Goal: Transaction & Acquisition: Purchase product/service

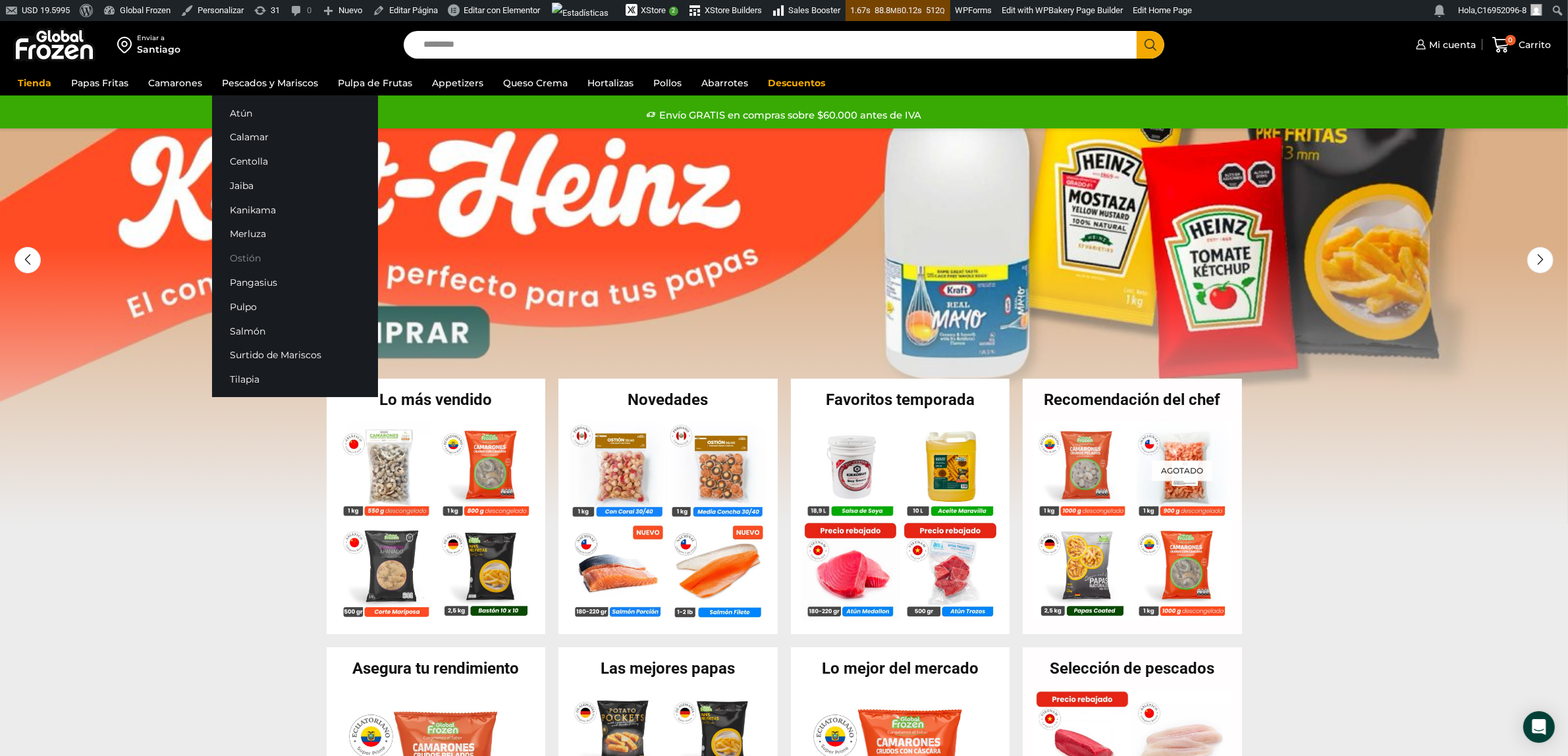
click at [242, 255] on link "Ostión" at bounding box center [295, 258] width 166 height 25
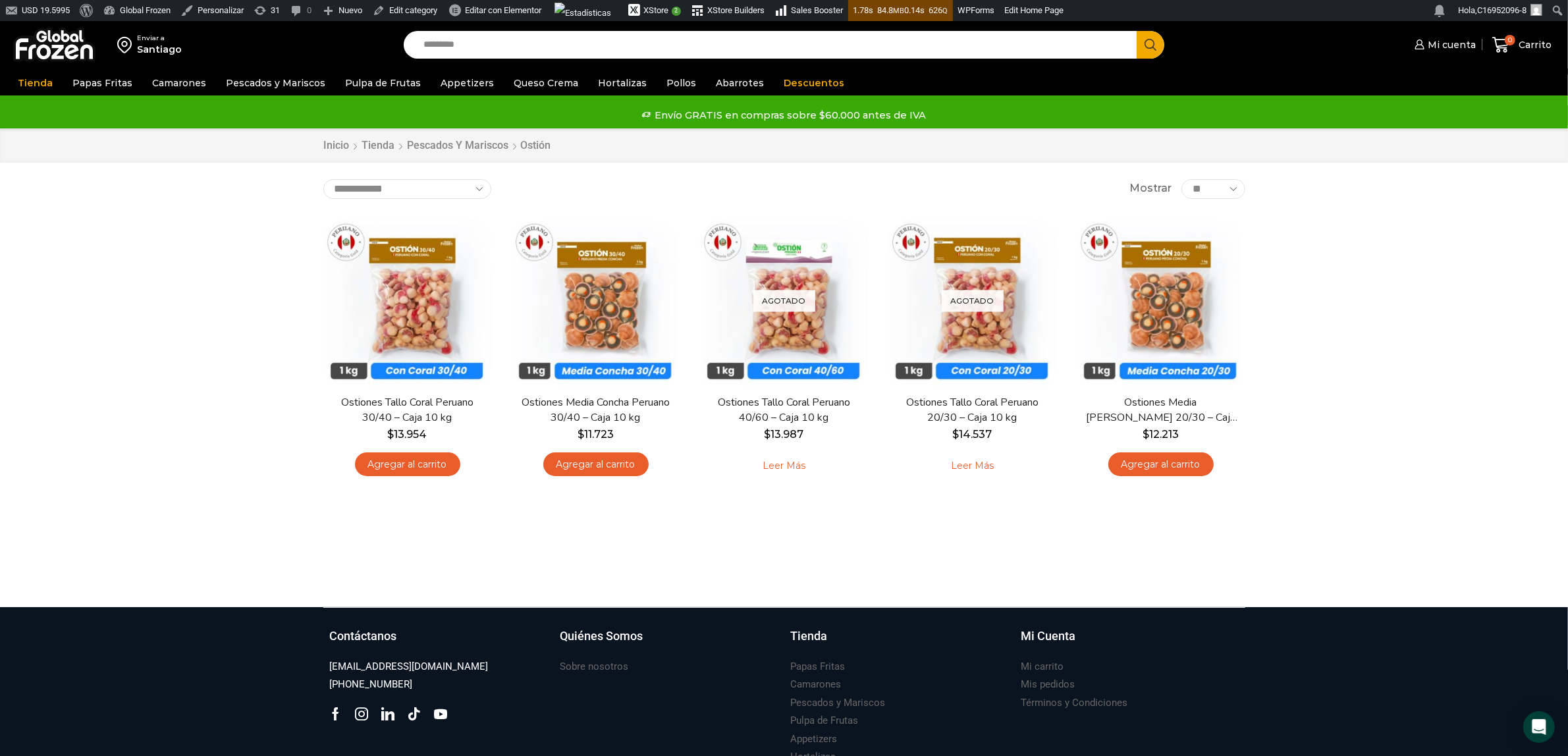
click at [74, 253] on div "Enviar a Santiago Search input Search Mi cuenta Pedidos" at bounding box center [784, 313] width 1568 height 585
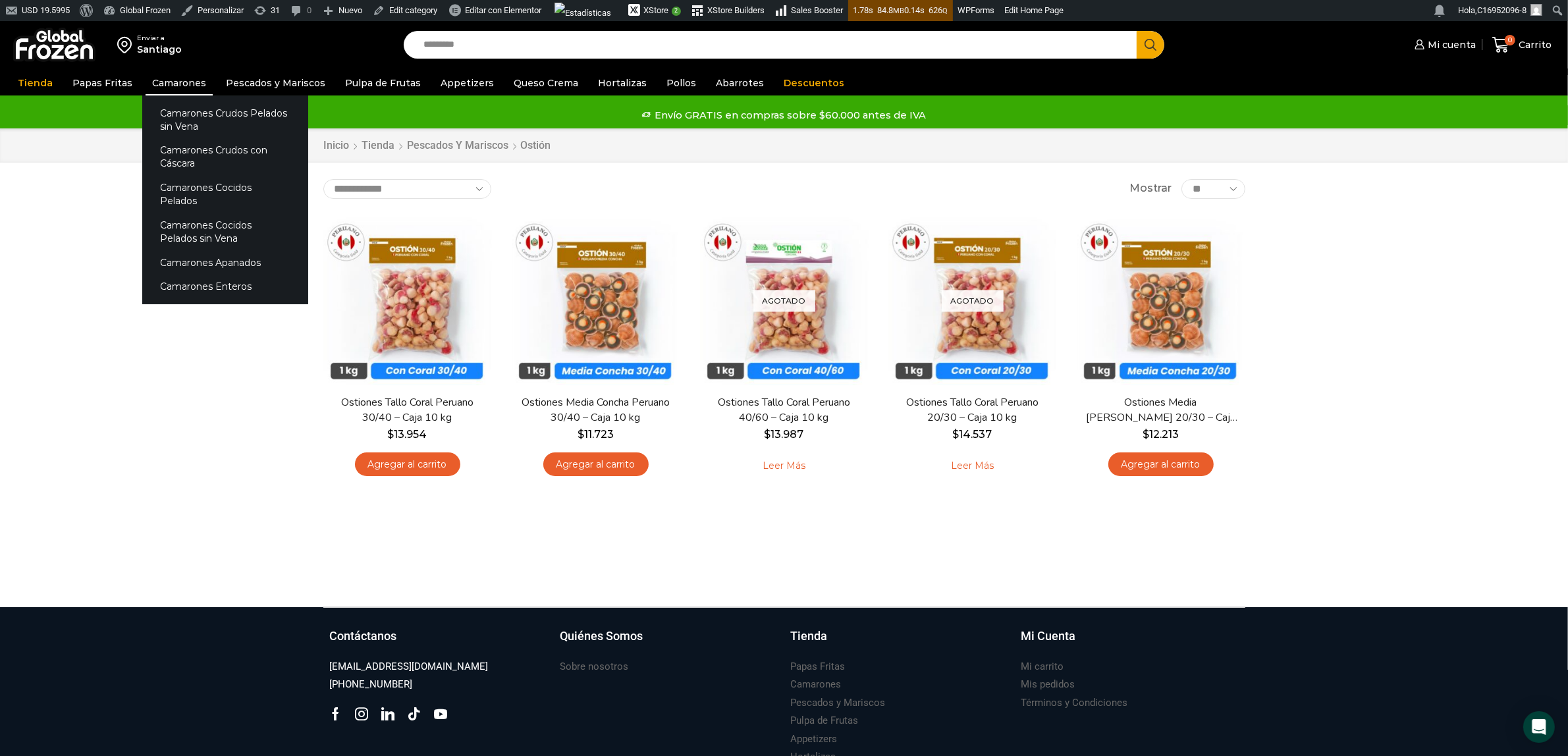
click at [174, 79] on link "Camarones" at bounding box center [179, 83] width 67 height 25
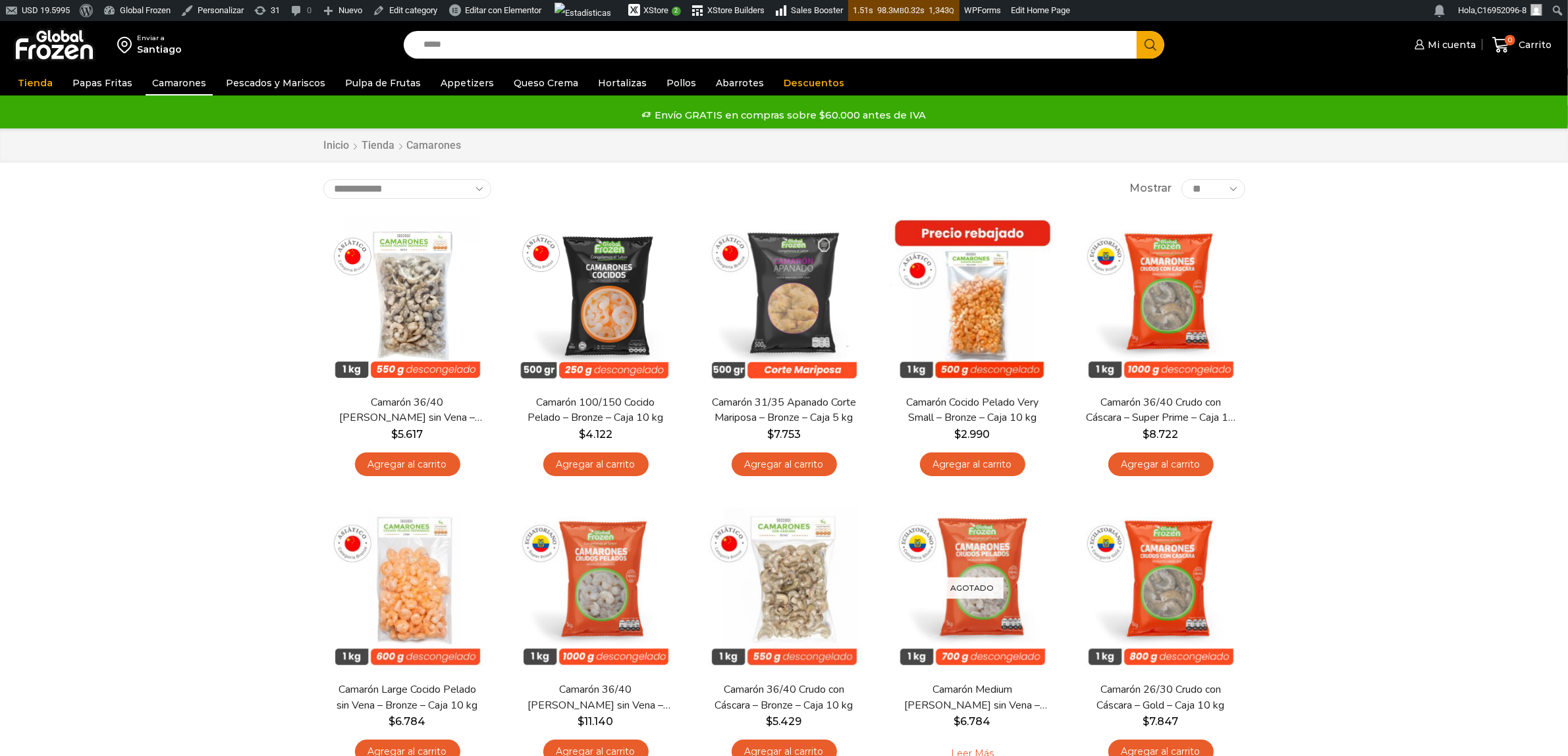
type input "*****"
click at [1137, 31] on button "Search" at bounding box center [1150, 44] width 27 height 27
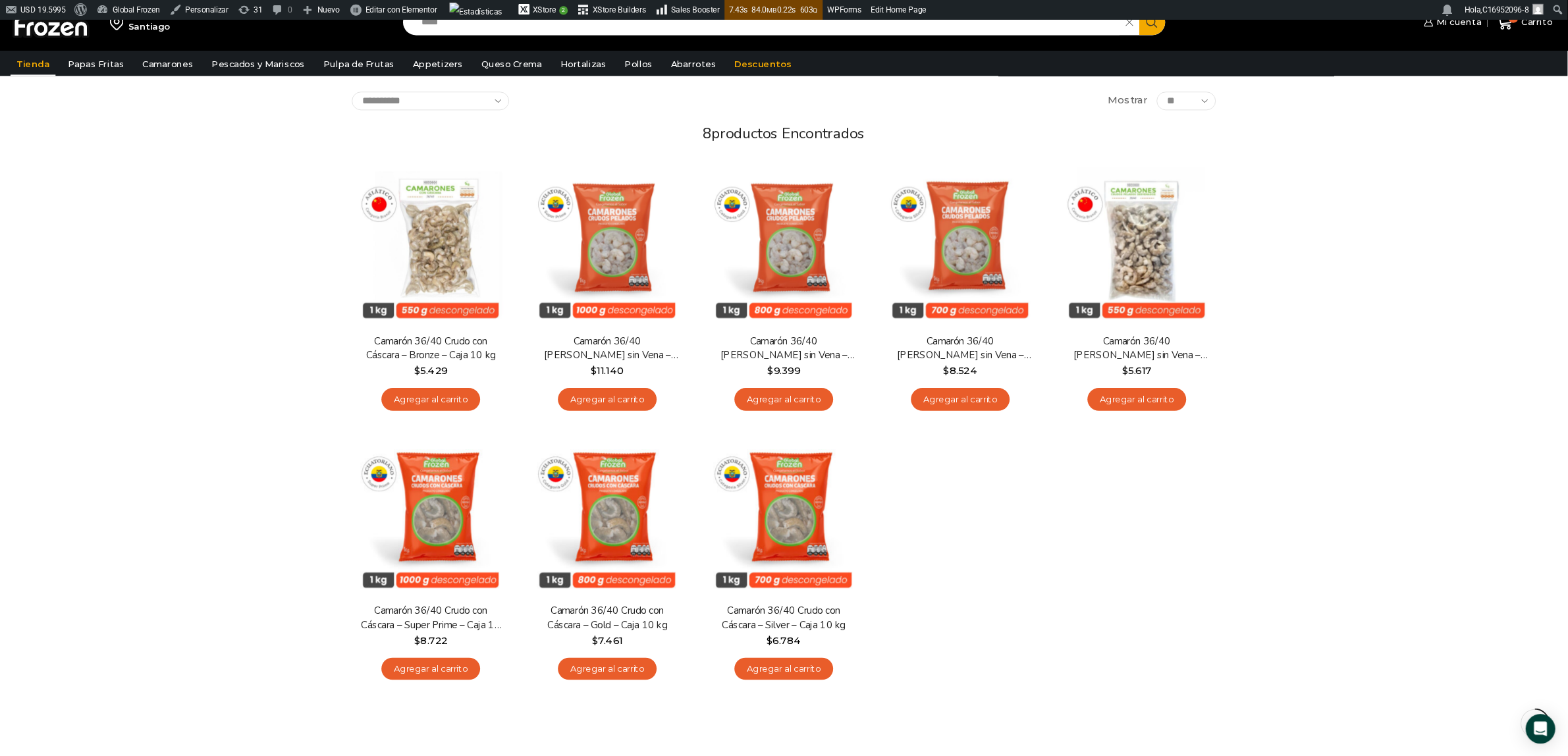
scroll to position [87, 0]
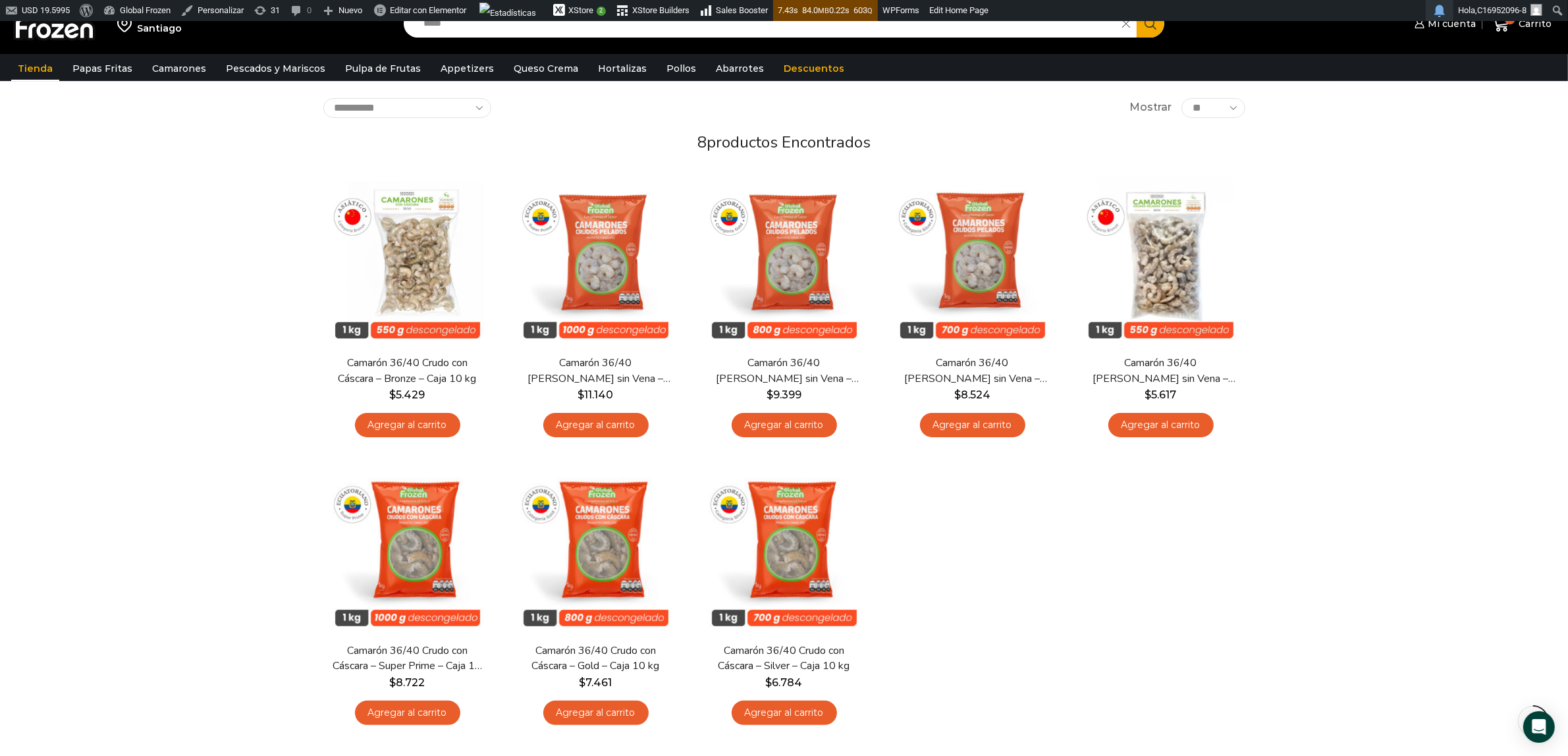
click at [1439, 18] on link "Notificaciones" at bounding box center [1439, 10] width 27 height 21
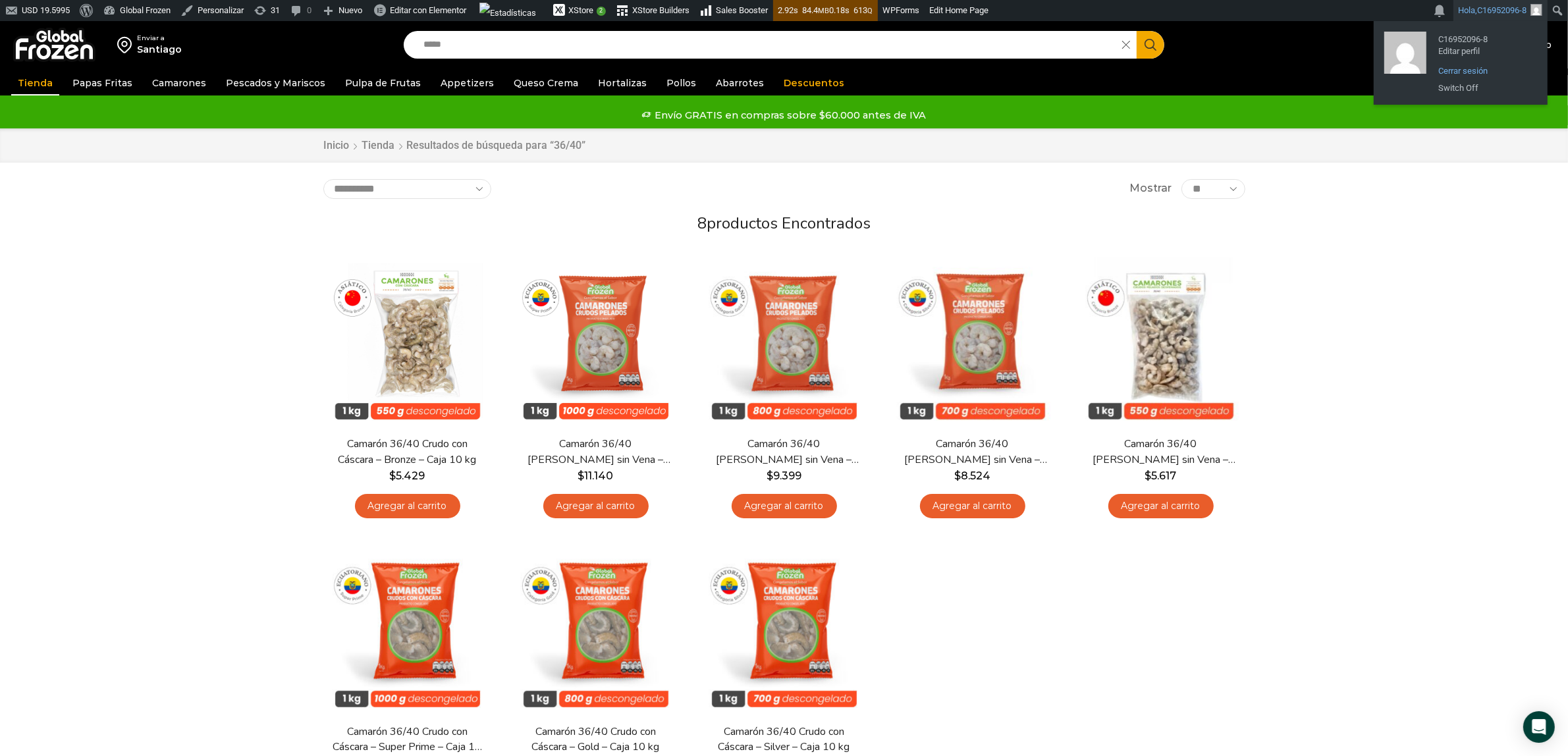
click at [1447, 71] on link "Cerrar sesión" at bounding box center [1484, 71] width 105 height 17
